Goal: Transaction & Acquisition: Book appointment/travel/reservation

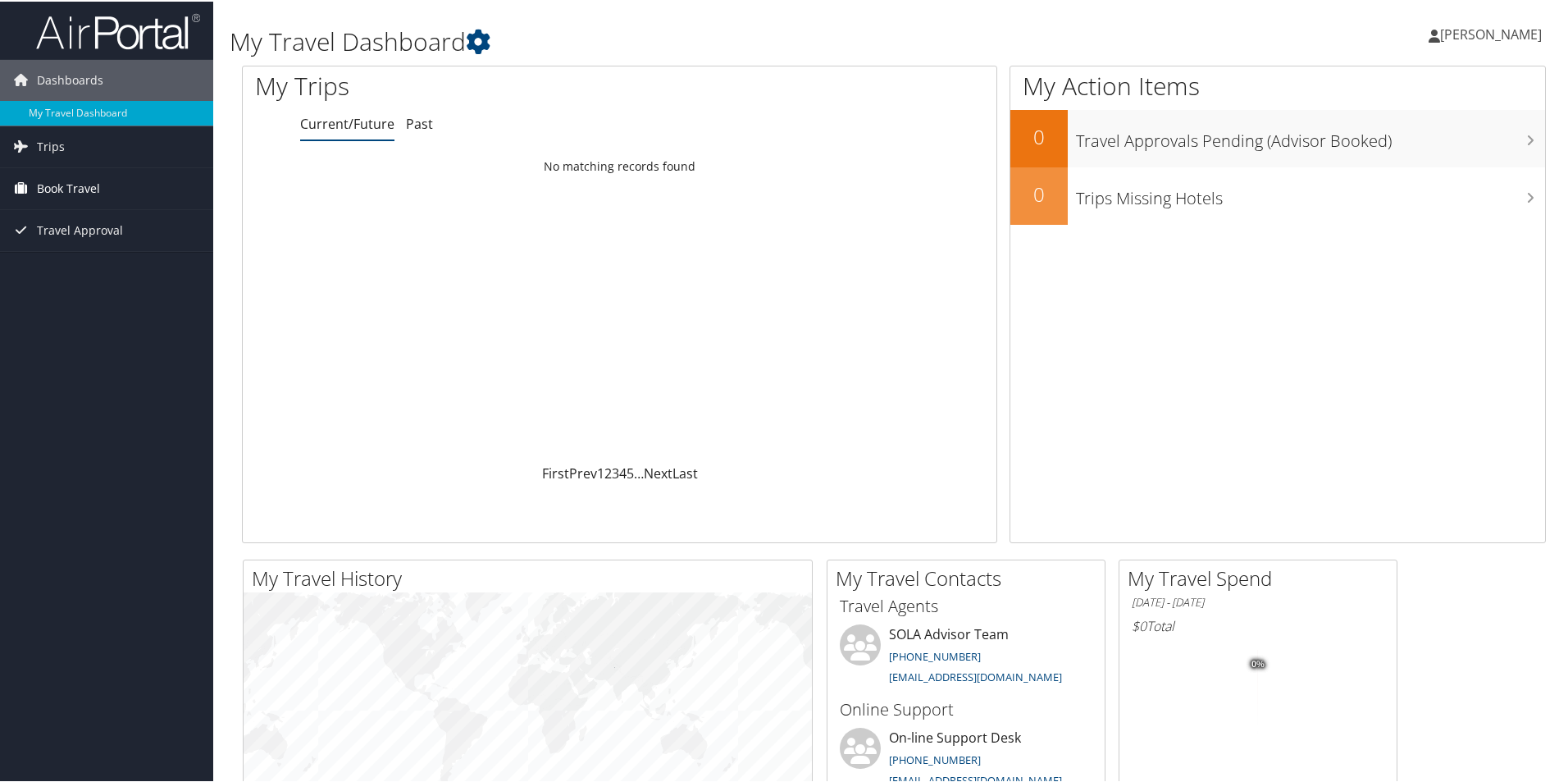
click at [45, 186] on span "Book Travel" at bounding box center [68, 186] width 63 height 41
click at [50, 246] on link "Approval Request (Beta)" at bounding box center [107, 244] width 214 height 24
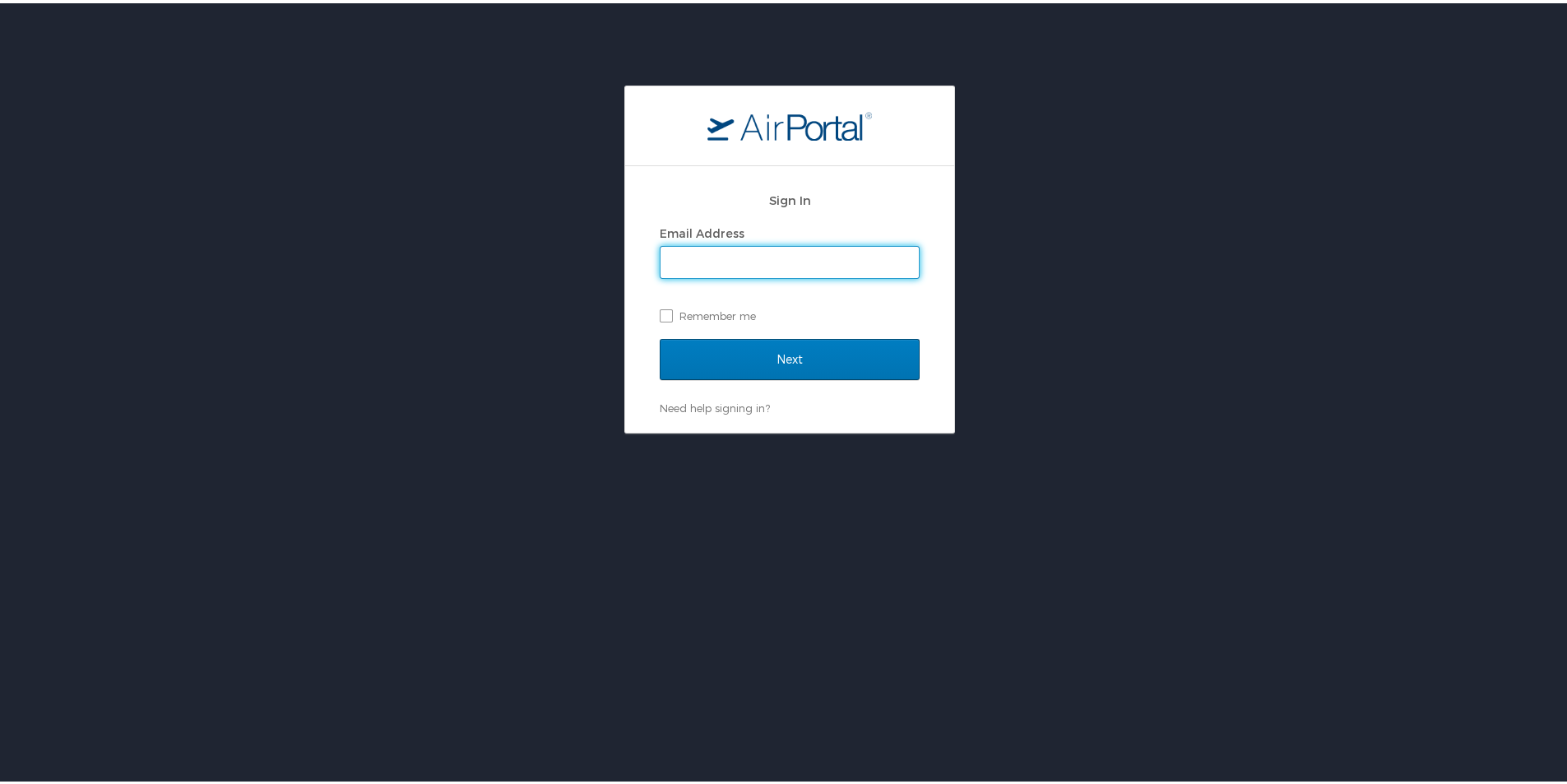
type input "tarynspikes@northshorecollege.edu"
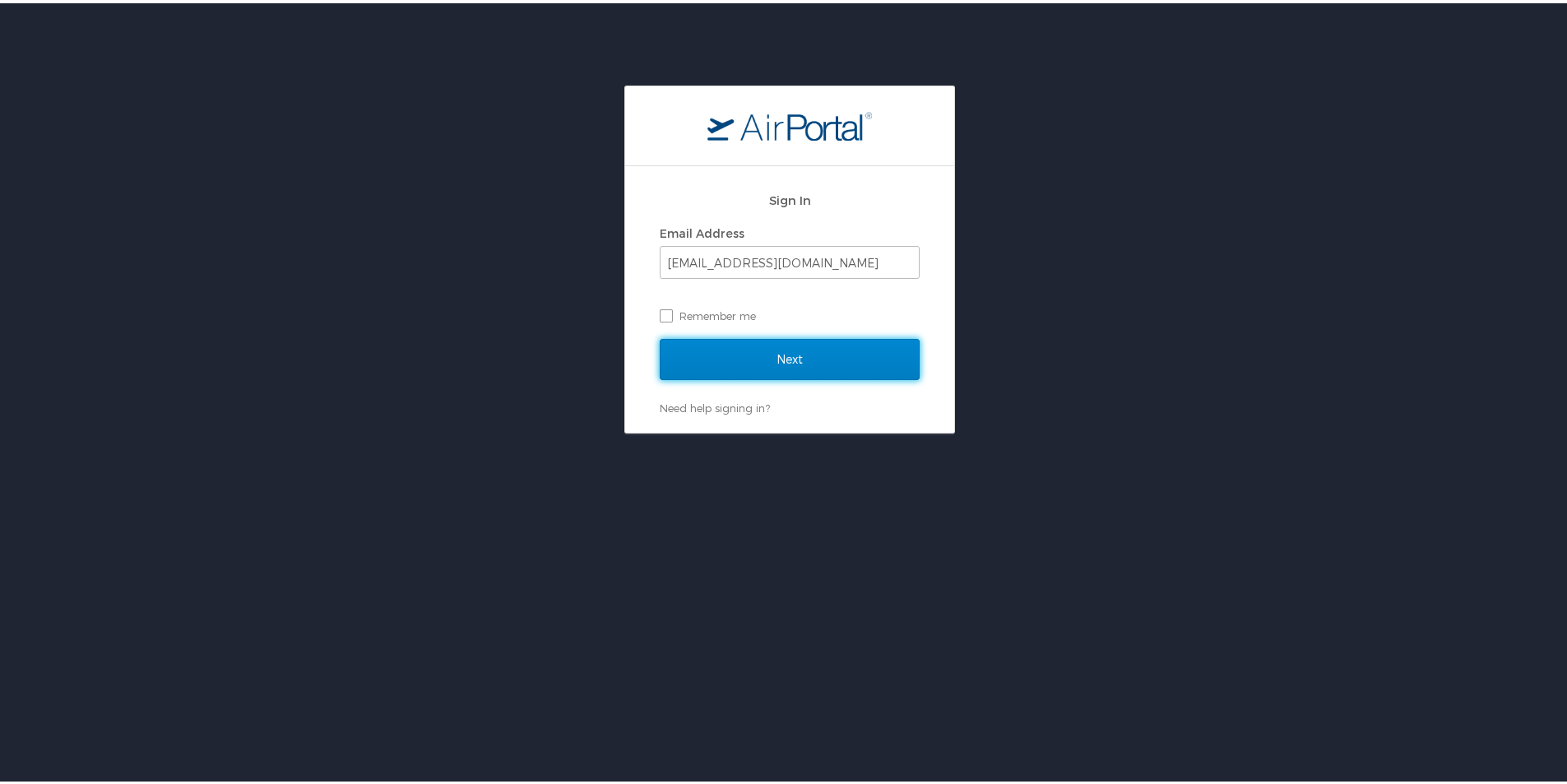
click at [754, 353] on input "Next" at bounding box center [789, 356] width 260 height 41
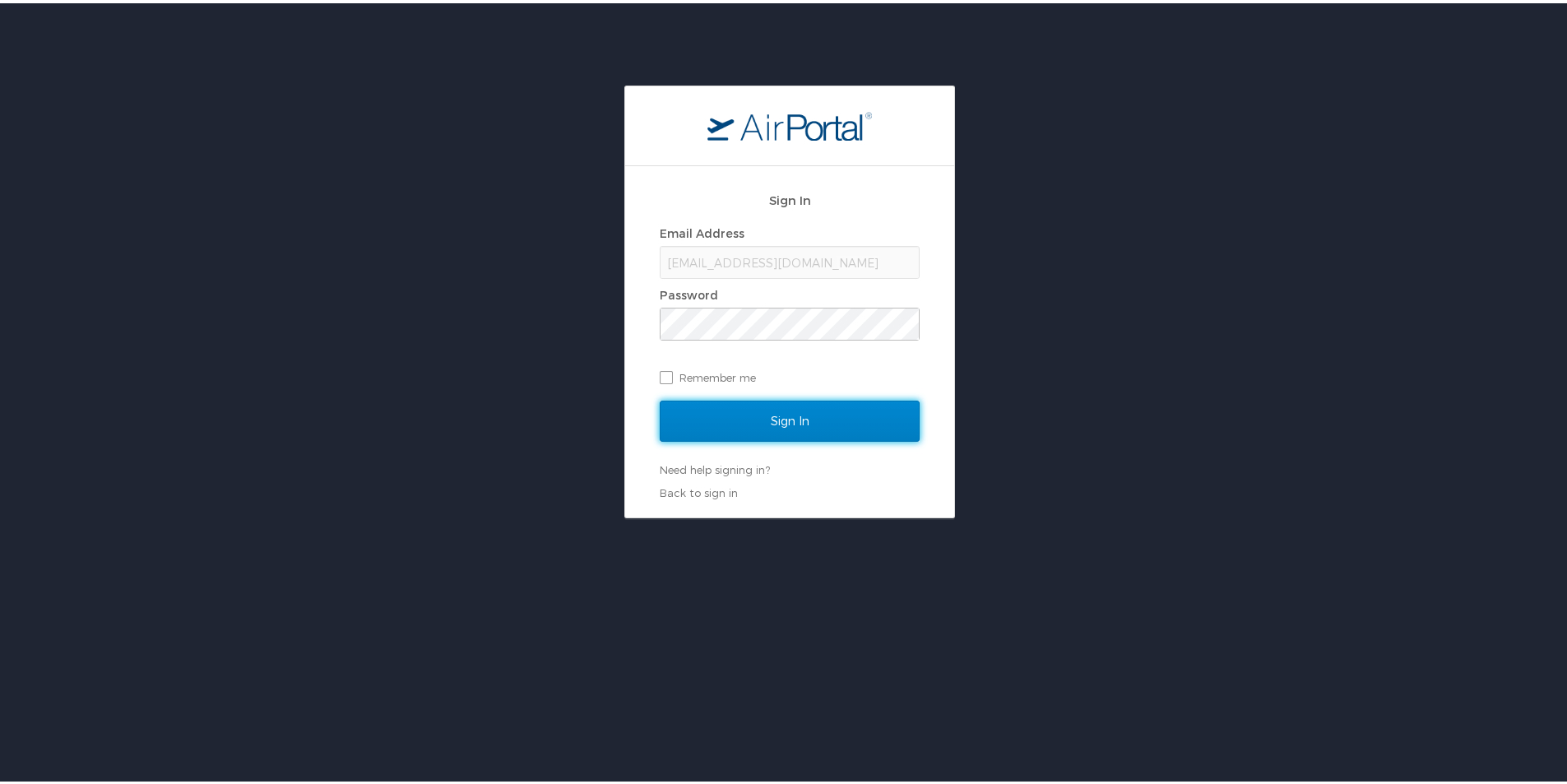
click at [706, 413] on input "Sign In" at bounding box center [789, 418] width 260 height 41
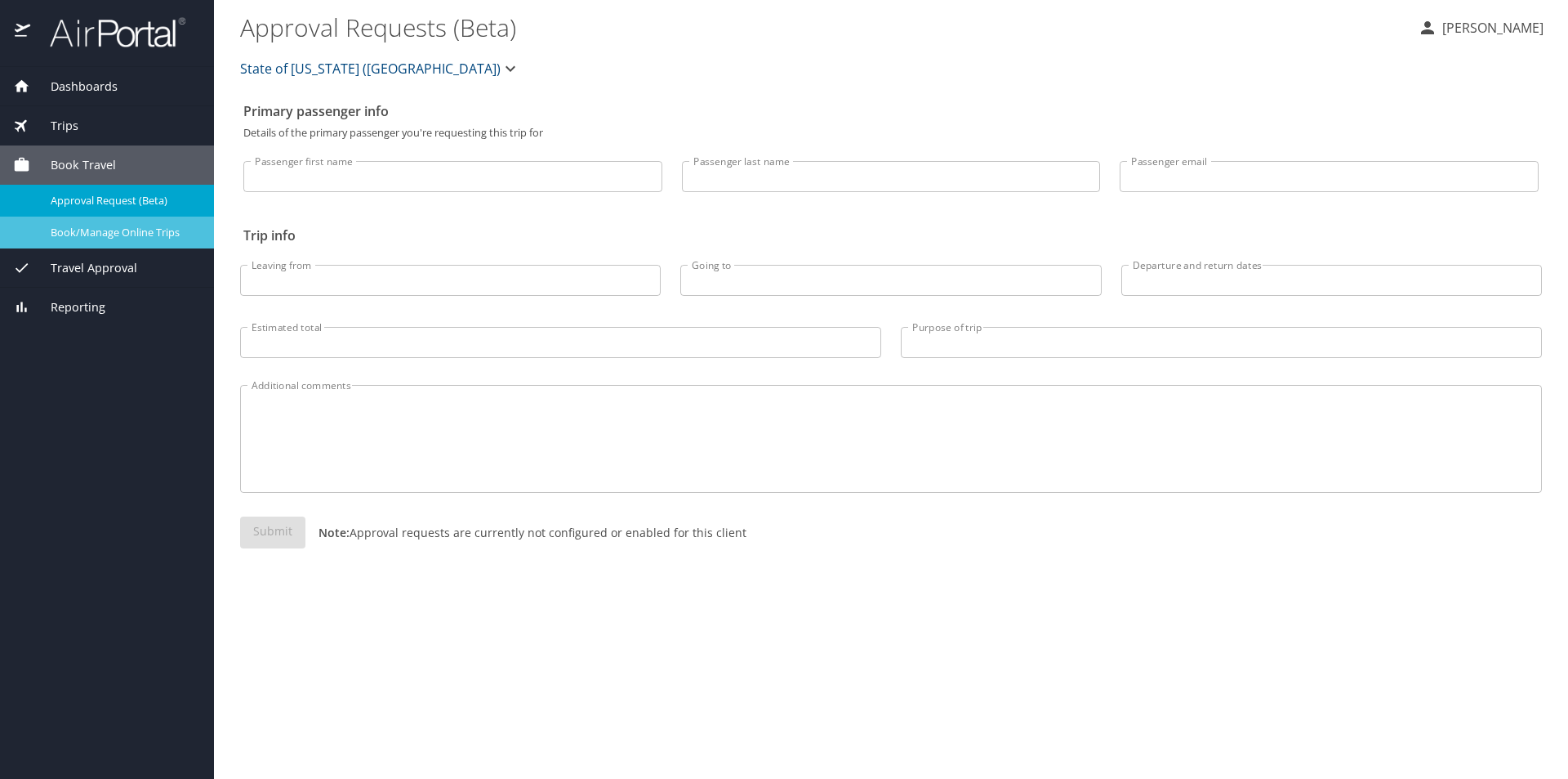
click at [154, 242] on div "Book/Manage Online Trips" at bounding box center [107, 232] width 188 height 19
click at [168, 229] on span "Book/Manage Online Trips" at bounding box center [122, 232] width 144 height 16
